Goal: Transaction & Acquisition: Purchase product/service

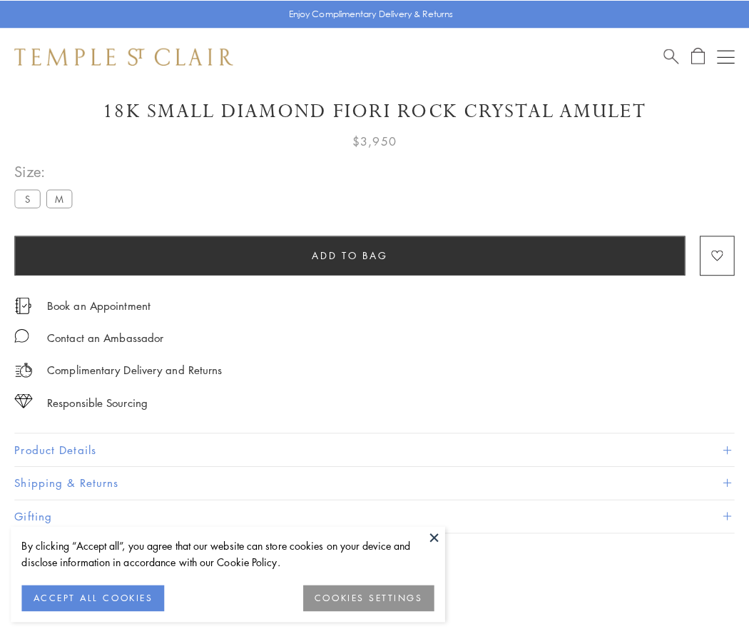
scroll to position [34, 0]
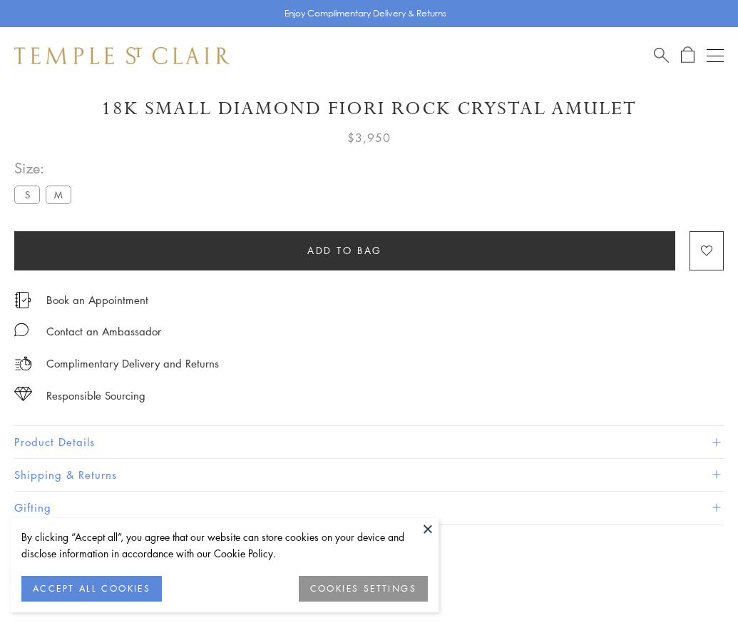
click at [345, 250] on span "Add to bag" at bounding box center [345, 251] width 75 height 16
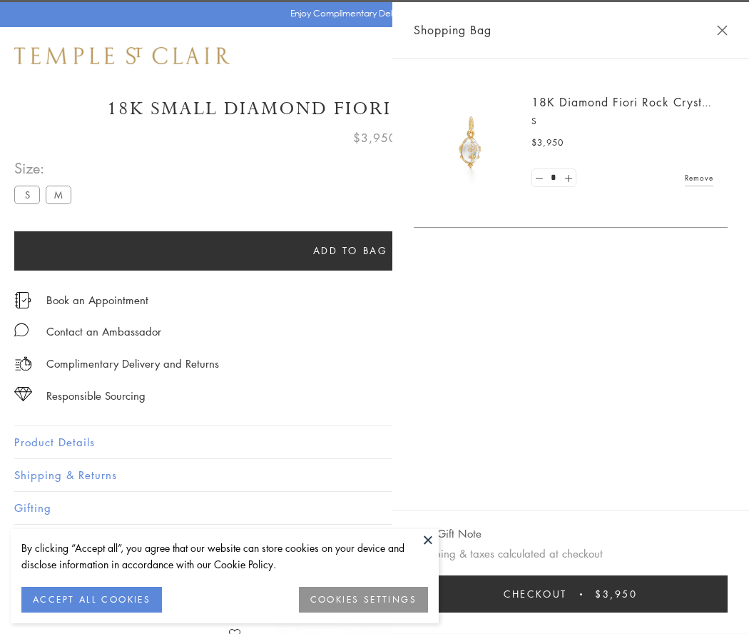
click at [728, 594] on button "Checkout $3,950" at bounding box center [571, 593] width 314 height 37
